Goal: Task Accomplishment & Management: Use online tool/utility

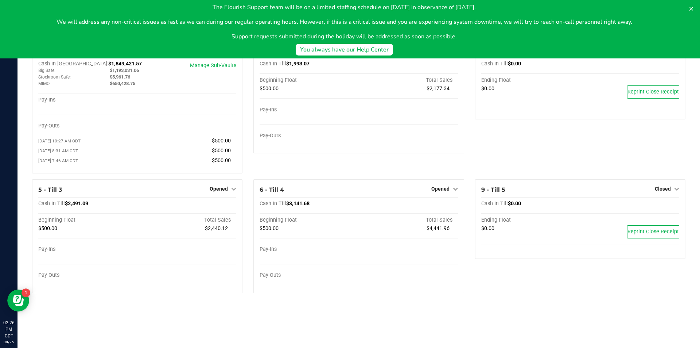
click at [689, 8] on icon at bounding box center [692, 9] width 6 height 6
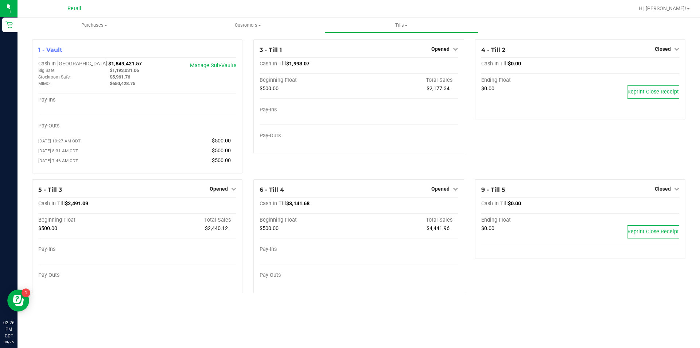
click at [235, 191] on icon at bounding box center [233, 188] width 5 height 5
click at [228, 206] on link "Close Till" at bounding box center [220, 204] width 20 height 6
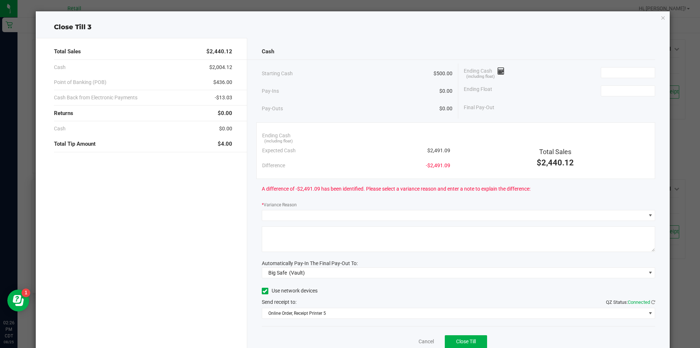
click at [661, 21] on icon "button" at bounding box center [663, 17] width 5 height 9
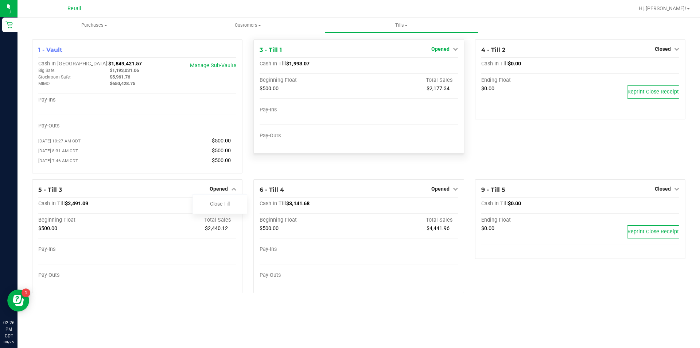
click at [454, 50] on icon at bounding box center [455, 48] width 5 height 5
click at [441, 67] on link "Close Till" at bounding box center [441, 64] width 20 height 6
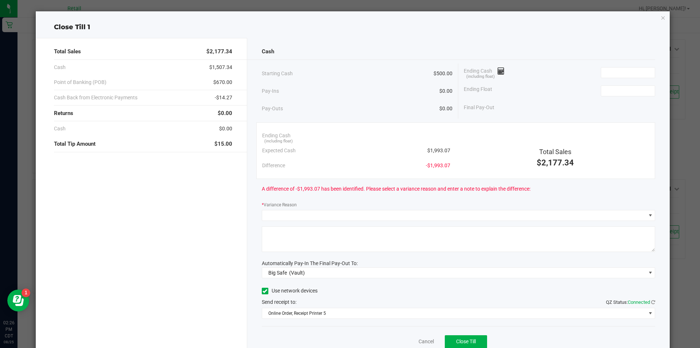
click at [661, 18] on icon "button" at bounding box center [663, 17] width 5 height 9
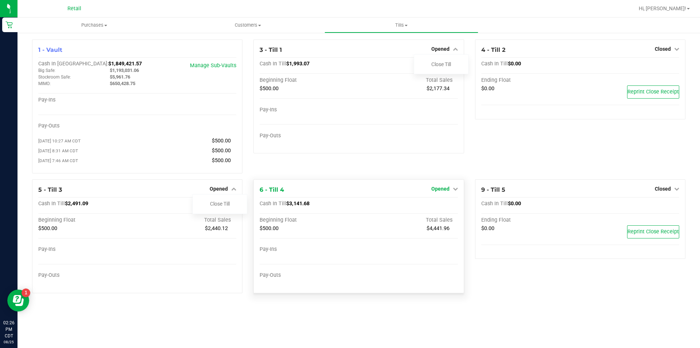
click at [453, 191] on icon at bounding box center [455, 188] width 5 height 5
click at [437, 206] on link "Close Till" at bounding box center [441, 204] width 20 height 6
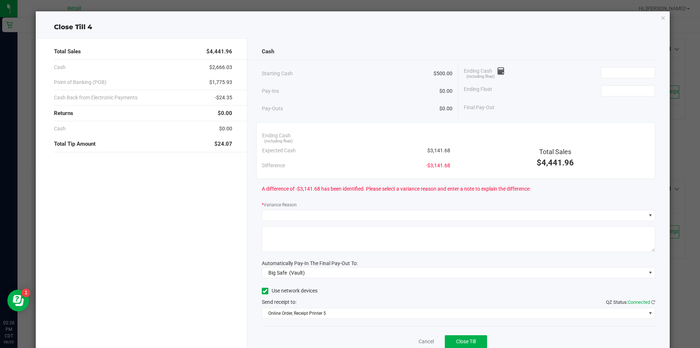
click at [661, 21] on icon "button" at bounding box center [663, 17] width 5 height 9
